Goal: Task Accomplishment & Management: Use online tool/utility

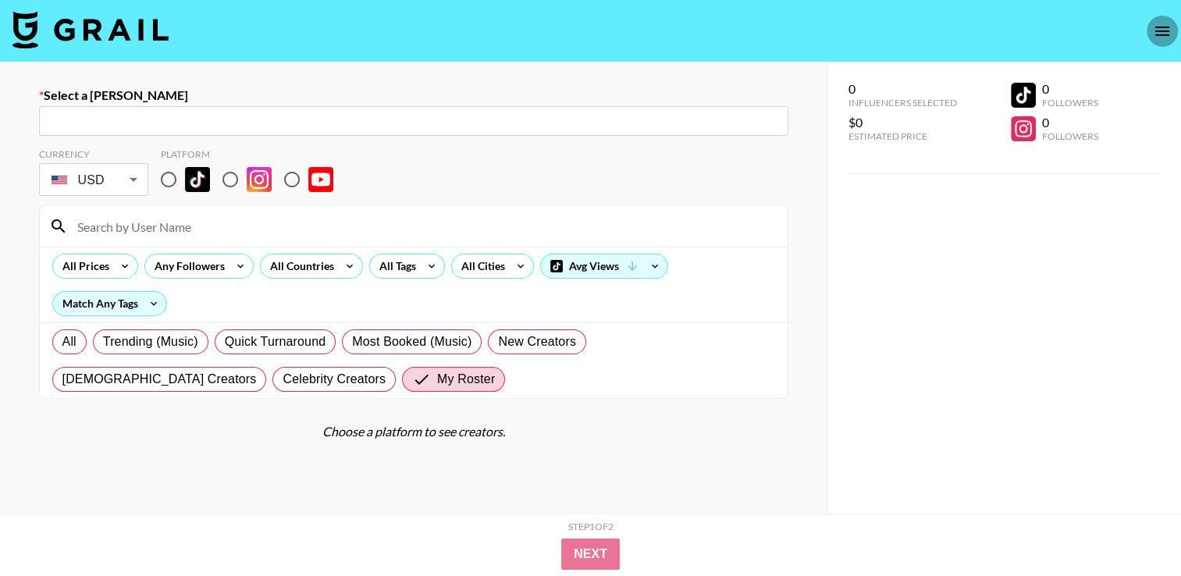
click at [1166, 37] on icon "open drawer" at bounding box center [1162, 31] width 19 height 19
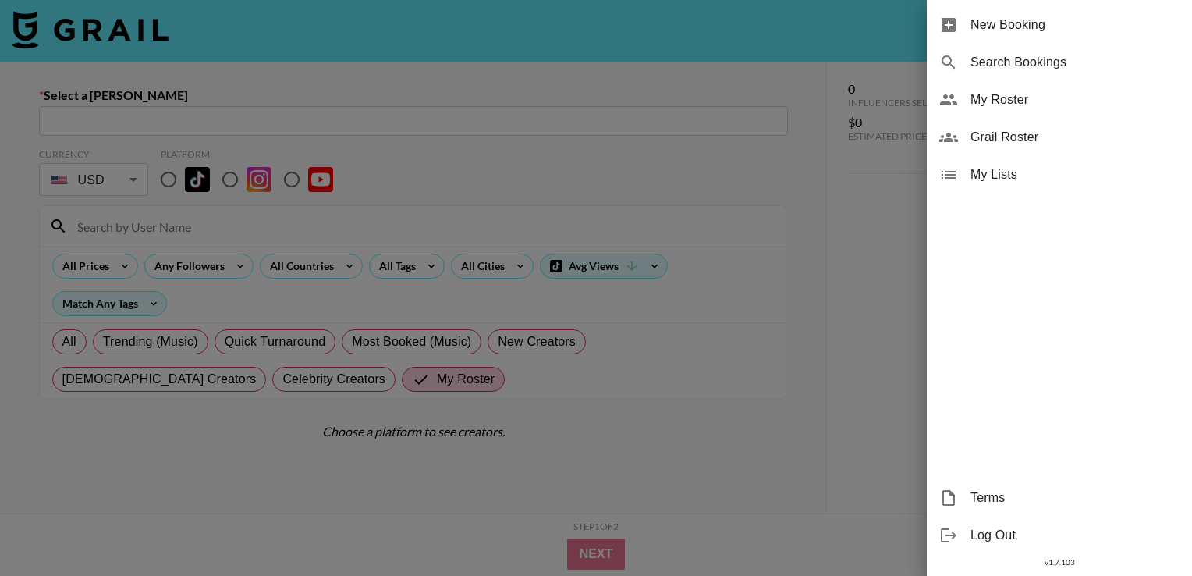
click at [1015, 64] on span "Search Bookings" at bounding box center [1075, 62] width 209 height 19
select select "id"
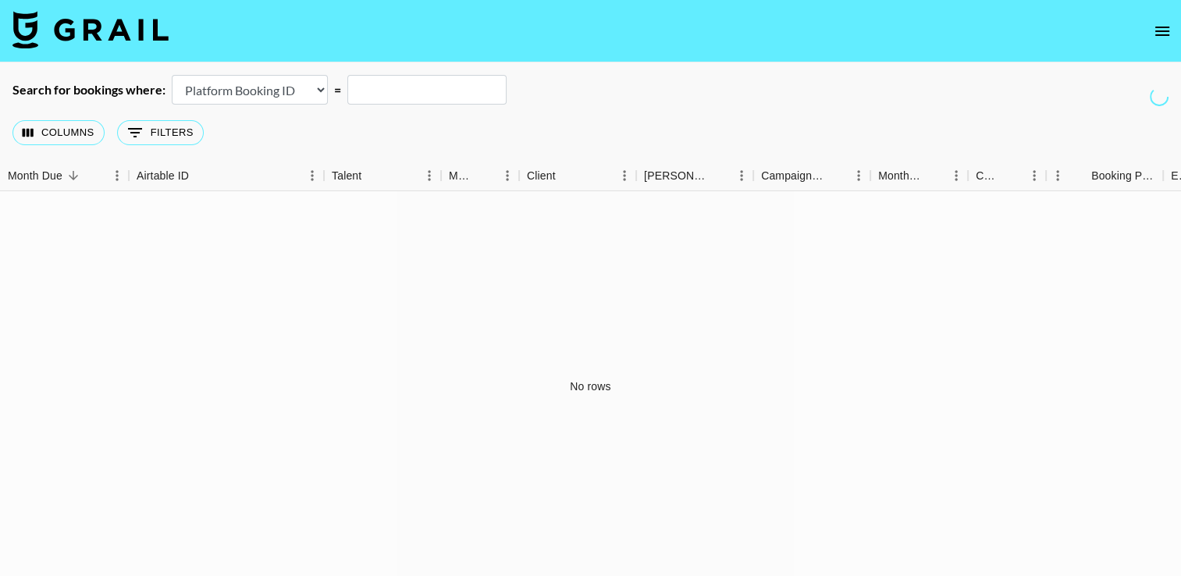
click at [1159, 39] on icon "open drawer" at bounding box center [1162, 31] width 19 height 19
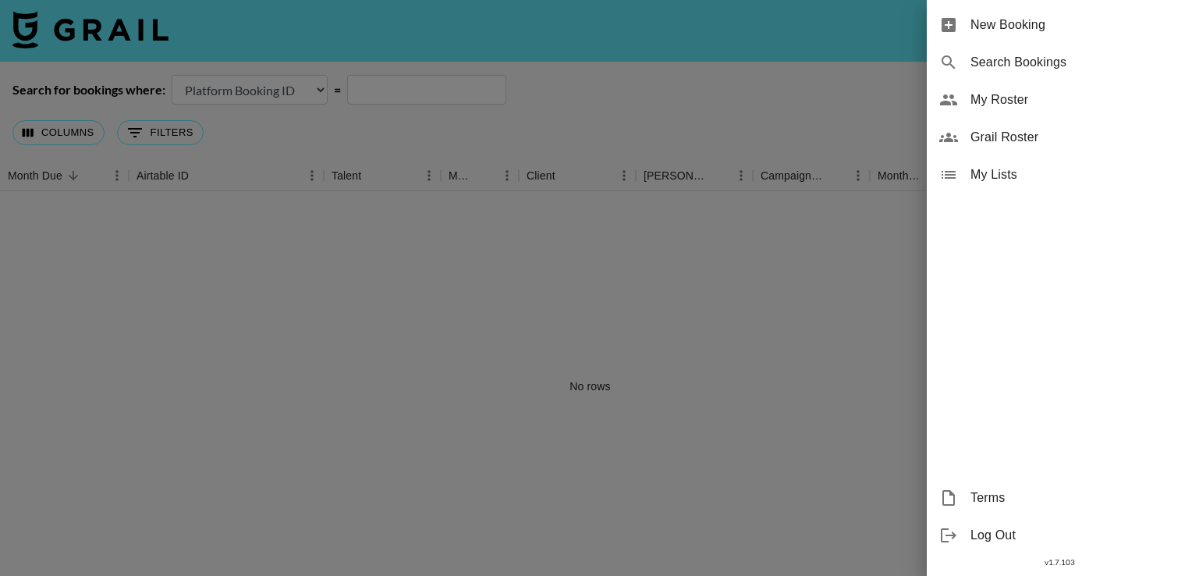
click at [1008, 66] on span "Search Bookings" at bounding box center [1075, 62] width 209 height 19
click at [1014, 24] on span "New Booking" at bounding box center [1075, 25] width 209 height 19
